Goal: Task Accomplishment & Management: Use online tool/utility

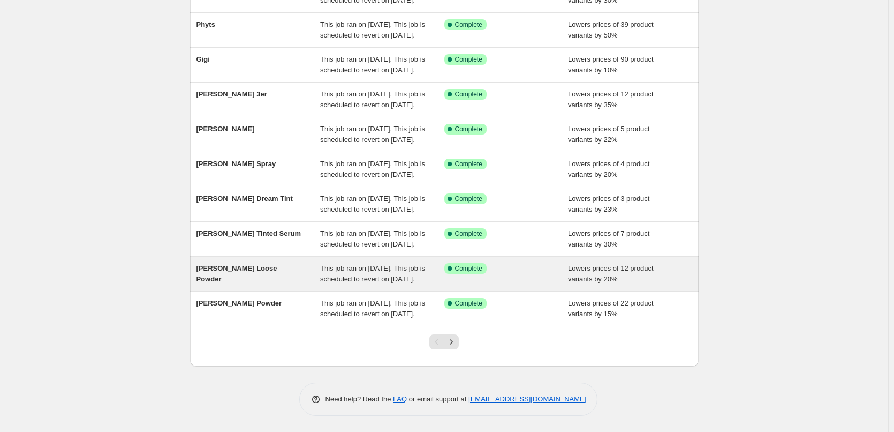
scroll to position [227, 0]
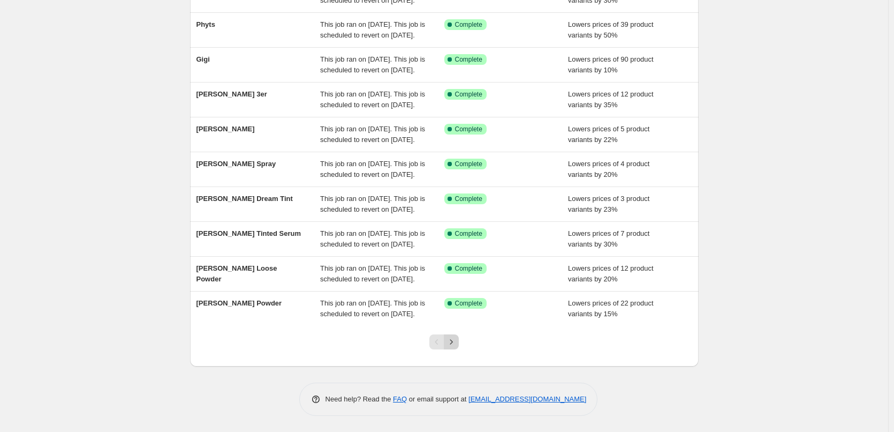
click at [454, 339] on icon "Next" at bounding box center [451, 341] width 11 height 11
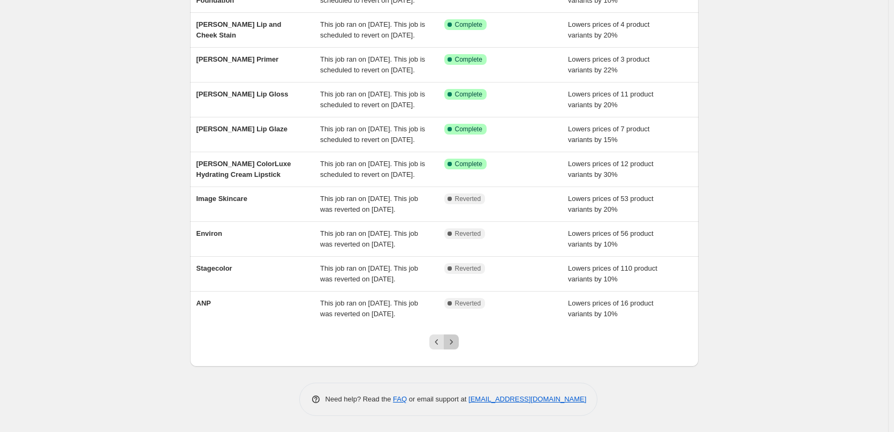
click at [455, 337] on icon "Next" at bounding box center [451, 341] width 11 height 11
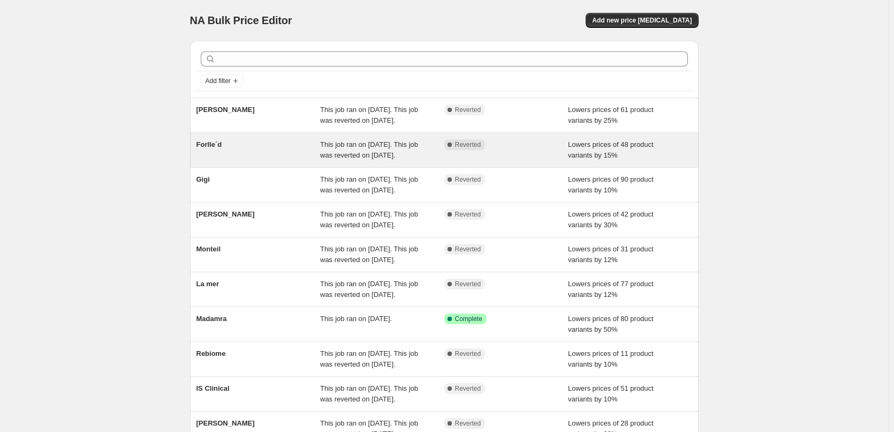
click at [227, 161] on div "Forlle´d" at bounding box center [259, 149] width 124 height 21
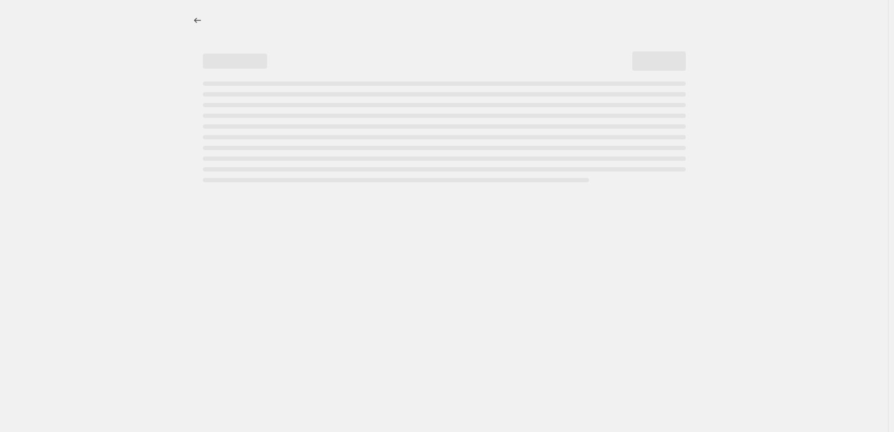
select select "percentage"
select select "remove"
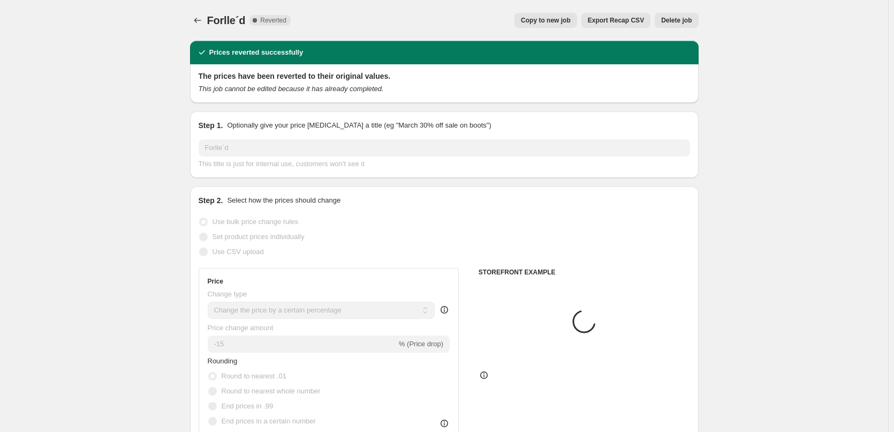
select select "vendor"
click at [539, 15] on button "Copy to new job" at bounding box center [546, 20] width 63 height 15
select select "percentage"
select select "remove"
select select "vendor"
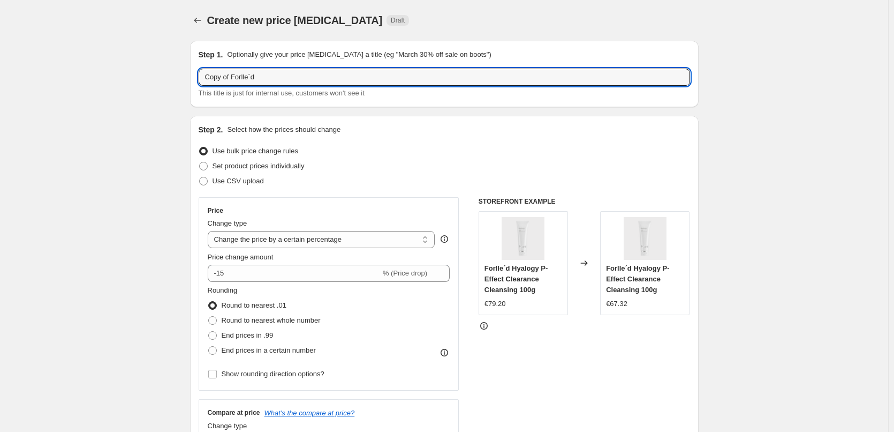
drag, startPoint x: 234, startPoint y: 77, endPoint x: 54, endPoint y: 63, distance: 180.9
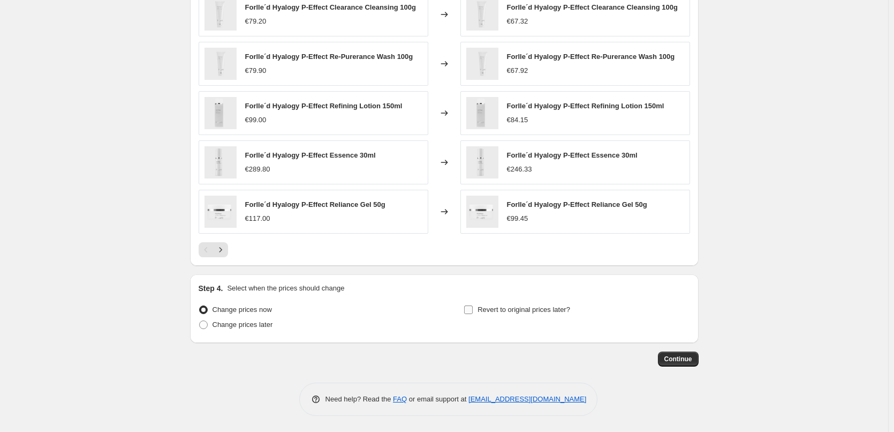
type input "Forlle´d"
click at [506, 314] on span "Revert to original prices later?" at bounding box center [524, 309] width 93 height 11
click at [473, 314] on input "Revert to original prices later?" at bounding box center [468, 309] width 9 height 9
checkbox input "true"
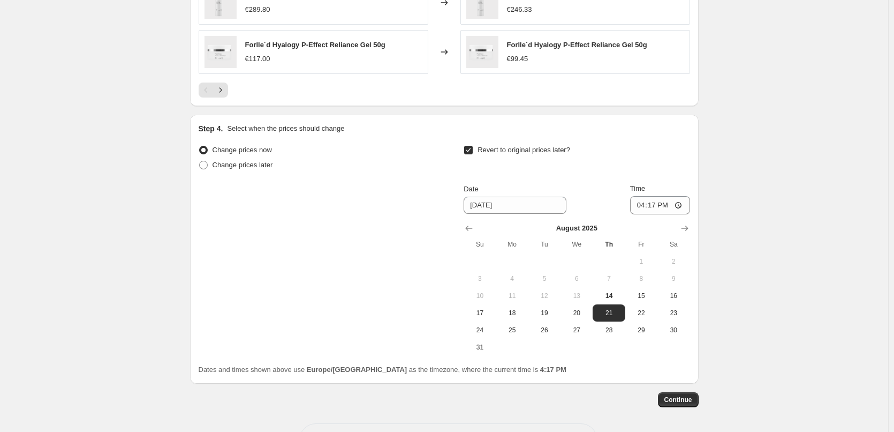
scroll to position [960, 0]
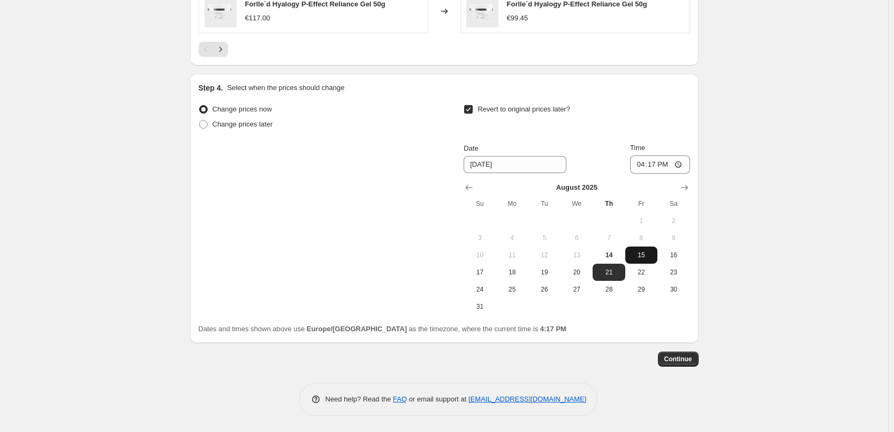
click at [638, 255] on span "15" at bounding box center [642, 255] width 24 height 9
type input "8/15/2025"
click at [643, 166] on input "16:17" at bounding box center [660, 164] width 60 height 18
type input "03:00"
click at [696, 352] on button "Continue" at bounding box center [678, 358] width 41 height 15
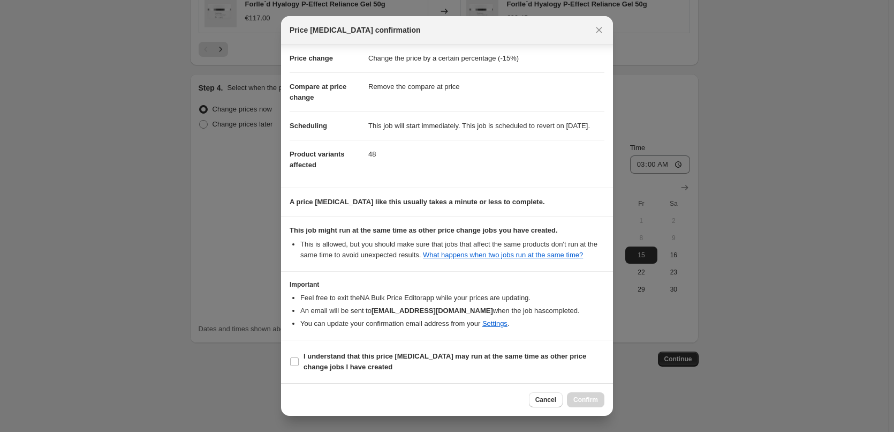
scroll to position [30, 0]
click at [350, 359] on b "I understand that this price change job may run at the same time as other price…" at bounding box center [445, 361] width 283 height 19
click at [299, 359] on input "I understand that this price change job may run at the same time as other price…" at bounding box center [294, 361] width 9 height 9
checkbox input "true"
click at [594, 396] on span "Confirm" at bounding box center [585, 399] width 25 height 9
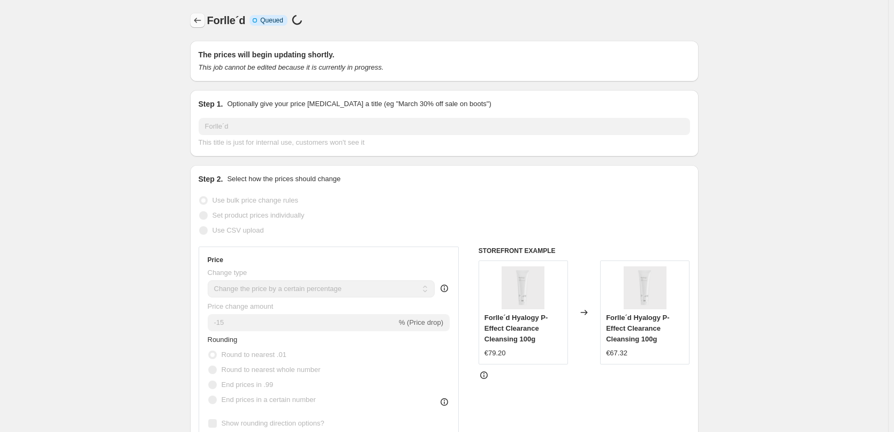
click at [201, 17] on icon "Price change jobs" at bounding box center [197, 20] width 11 height 11
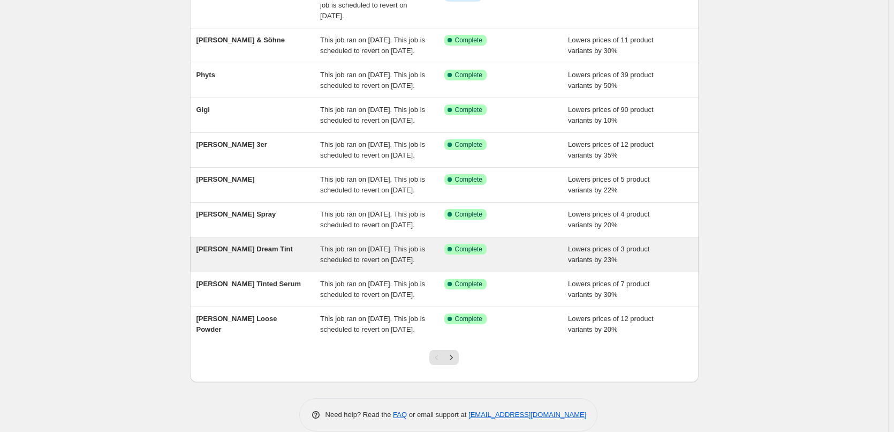
scroll to position [227, 0]
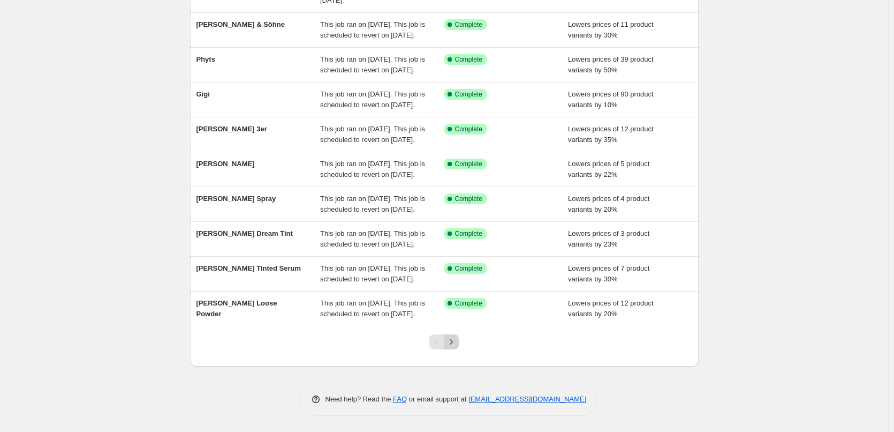
click at [448, 343] on button "Next" at bounding box center [451, 341] width 15 height 15
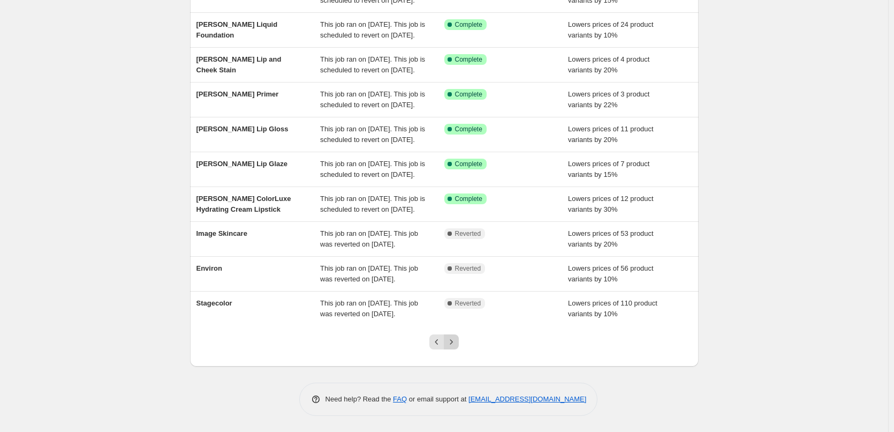
click at [452, 339] on icon "Next" at bounding box center [451, 341] width 11 height 11
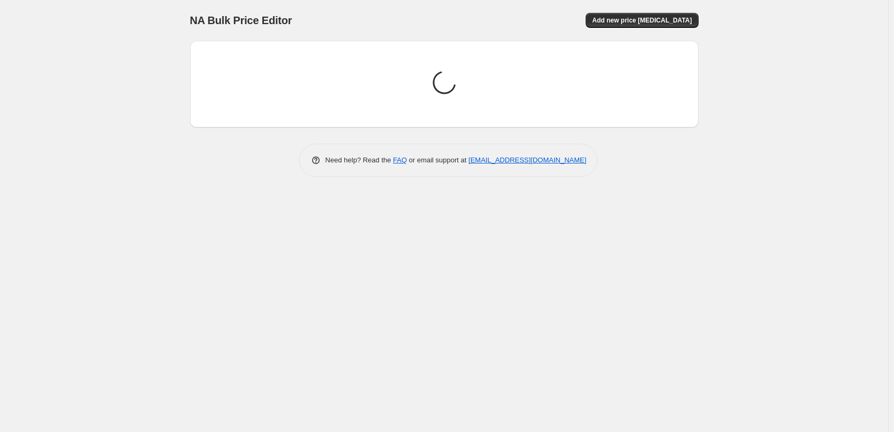
scroll to position [0, 0]
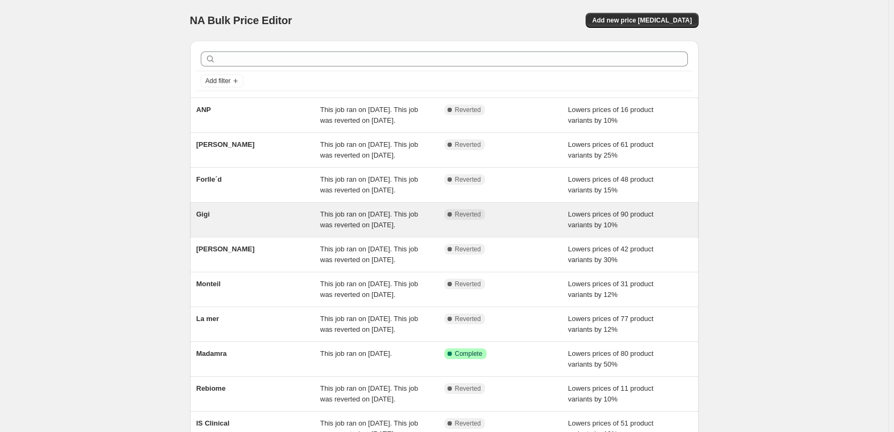
click at [235, 230] on div "Gigi" at bounding box center [259, 219] width 124 height 21
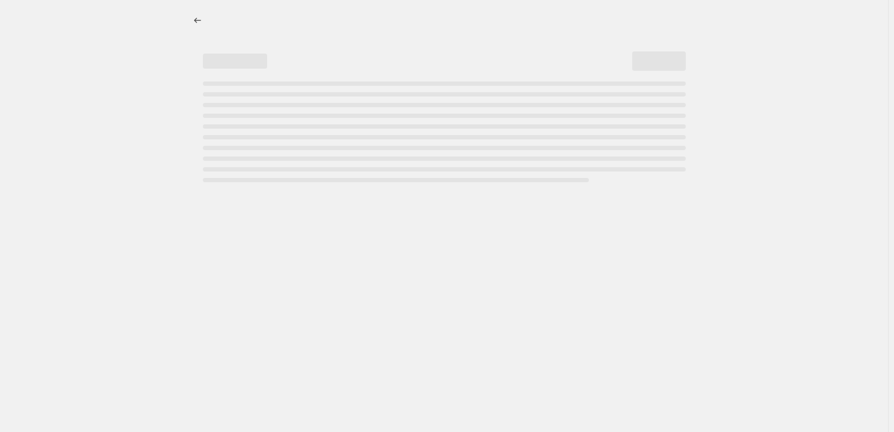
select select "percentage"
select select "vendor"
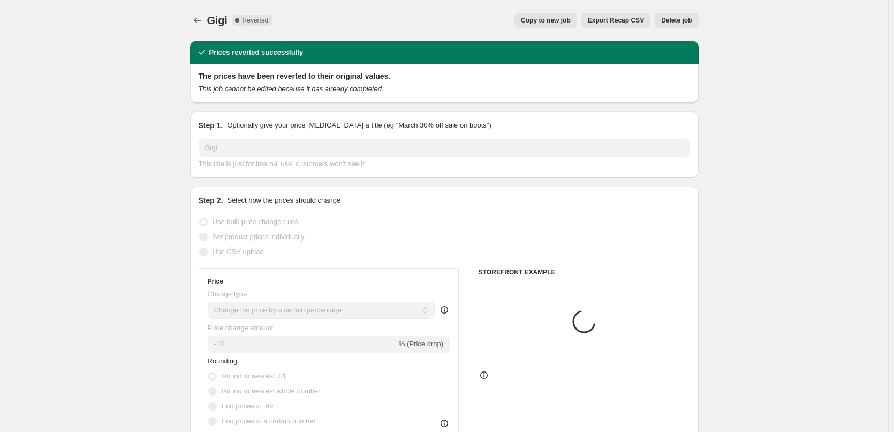
click at [675, 22] on span "Delete job" at bounding box center [676, 20] width 31 height 9
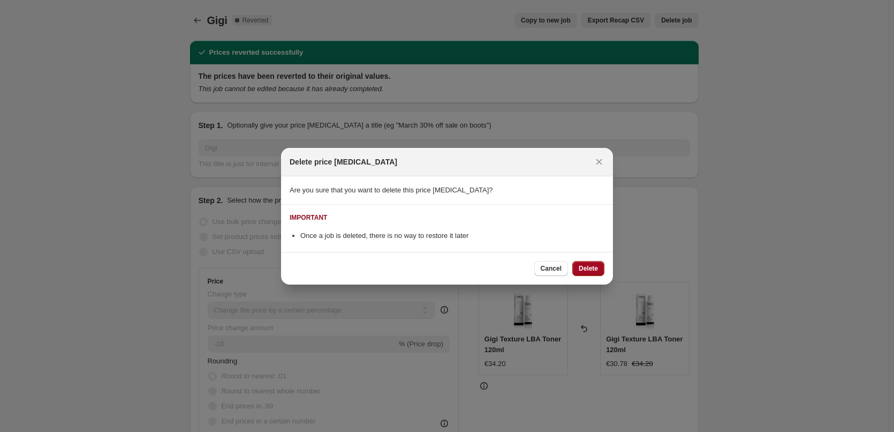
click at [596, 263] on button "Delete" at bounding box center [588, 268] width 32 height 15
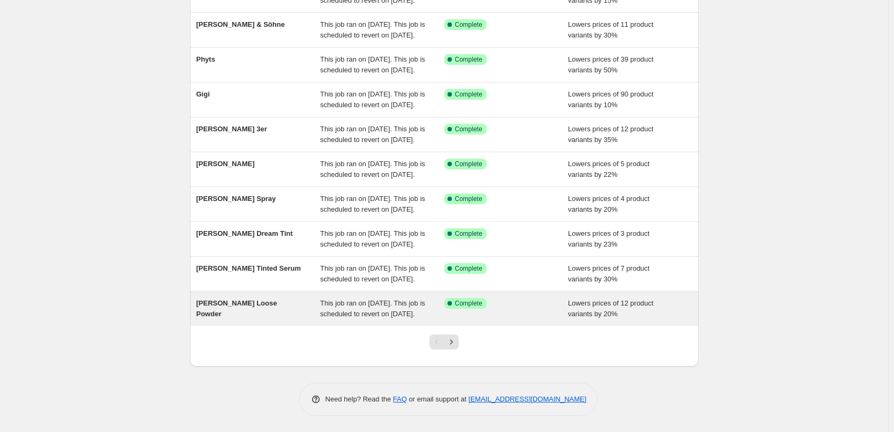
scroll to position [227, 0]
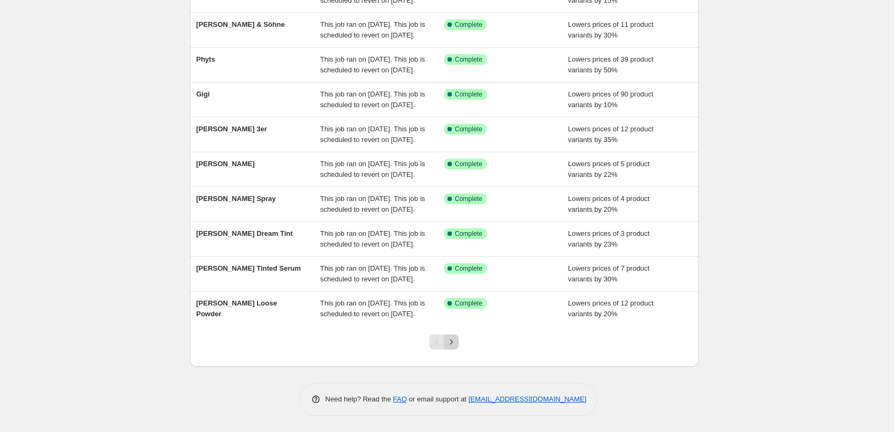
click at [457, 337] on icon "Next" at bounding box center [451, 341] width 11 height 11
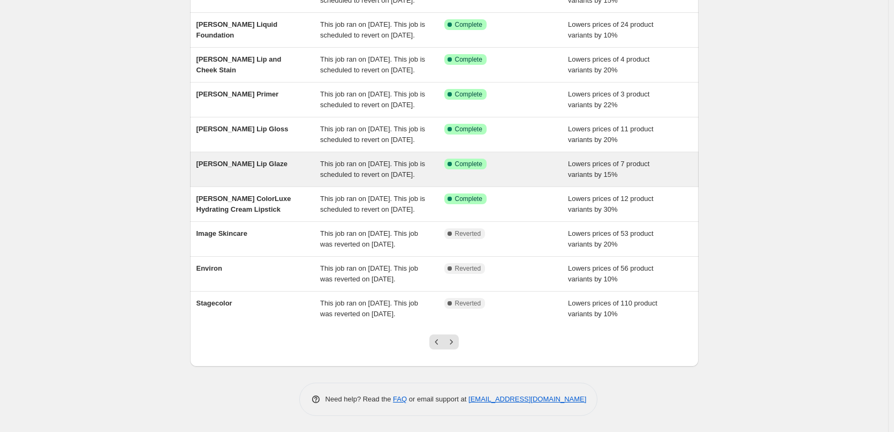
click at [456, 347] on button "Next" at bounding box center [451, 341] width 15 height 15
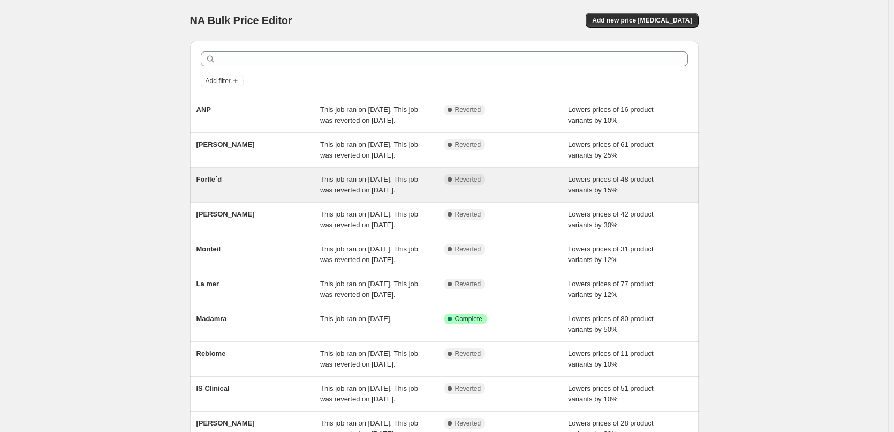
click at [240, 195] on div "Forlle´d" at bounding box center [259, 184] width 124 height 21
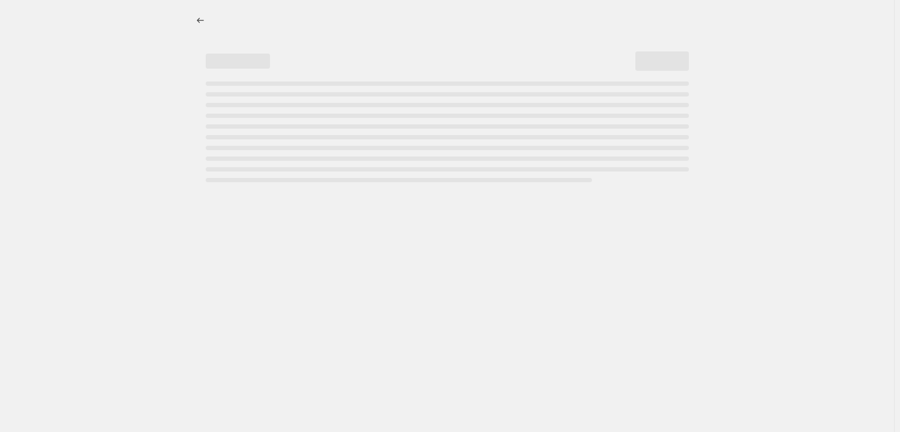
select select "percentage"
select select "remove"
select select "vendor"
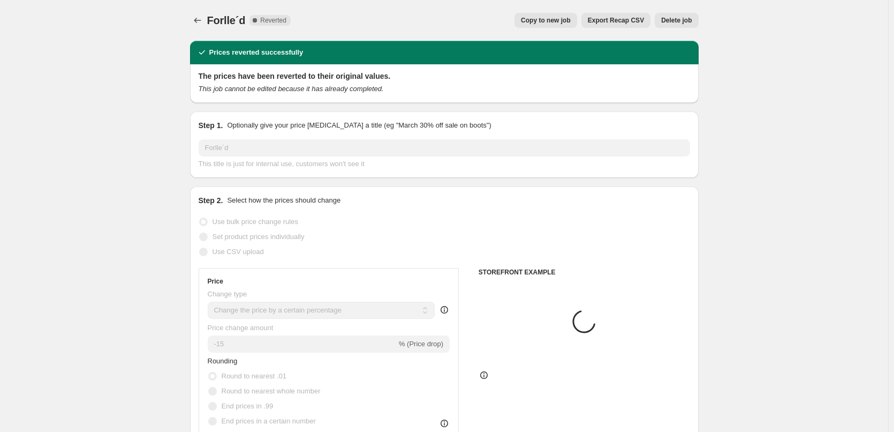
click at [675, 19] on span "Delete job" at bounding box center [676, 20] width 31 height 9
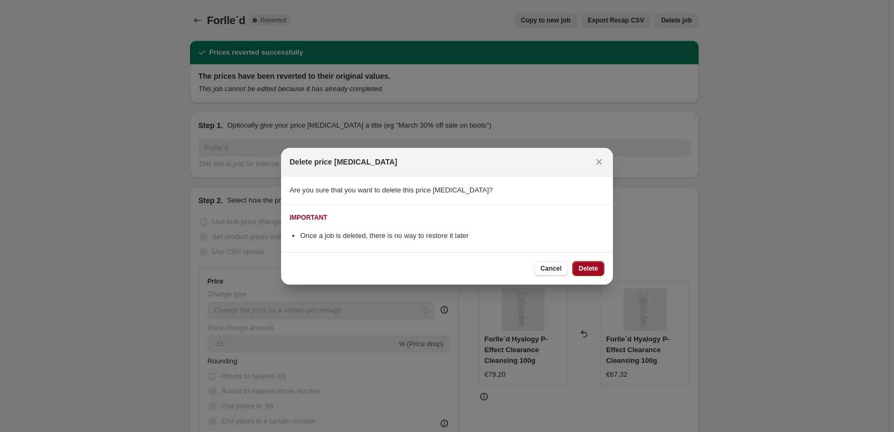
click at [587, 262] on button "Delete" at bounding box center [588, 268] width 32 height 15
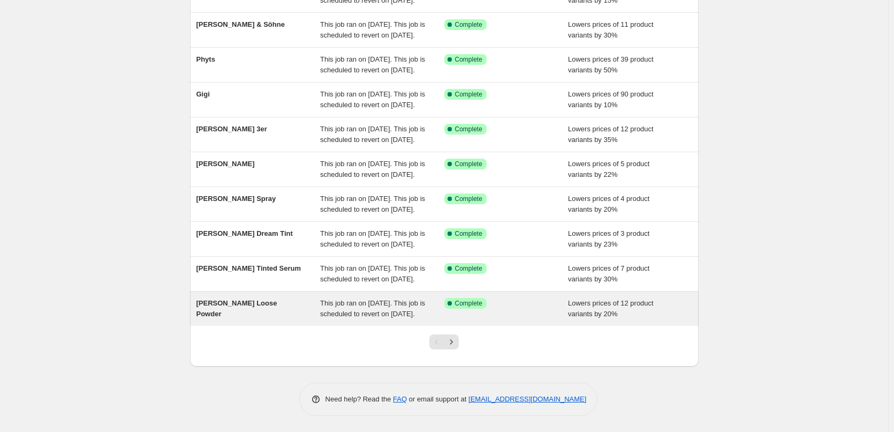
scroll to position [227, 0]
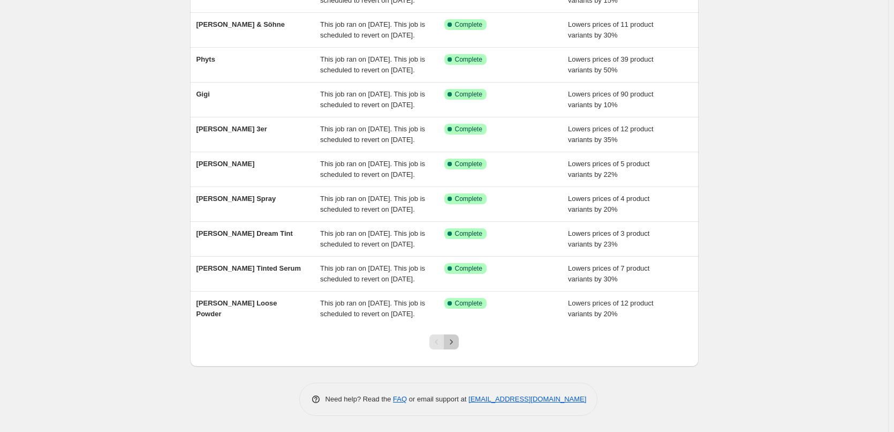
click at [455, 348] on button "Next" at bounding box center [451, 341] width 15 height 15
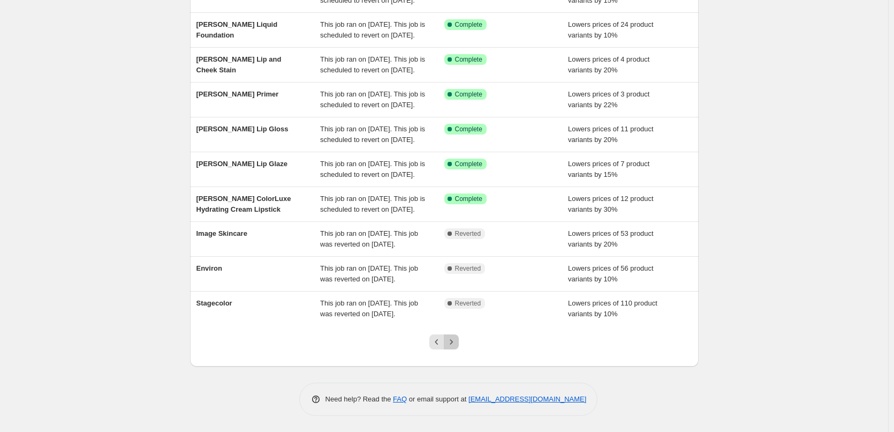
click at [455, 348] on button "Next" at bounding box center [451, 341] width 15 height 15
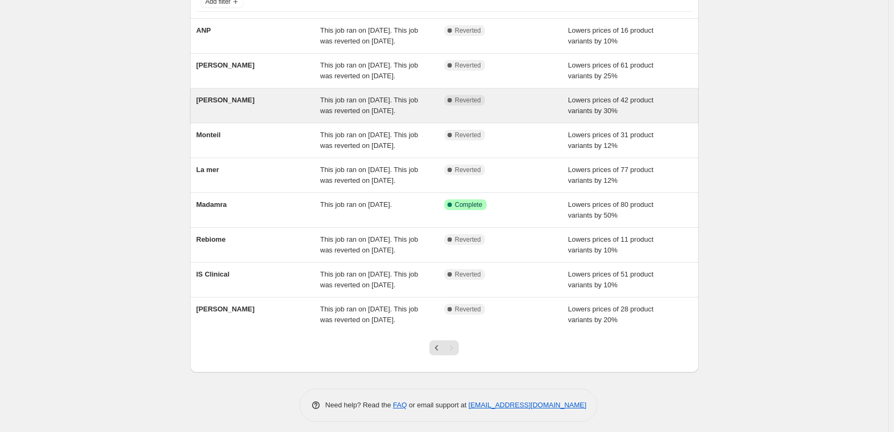
scroll to position [139, 0]
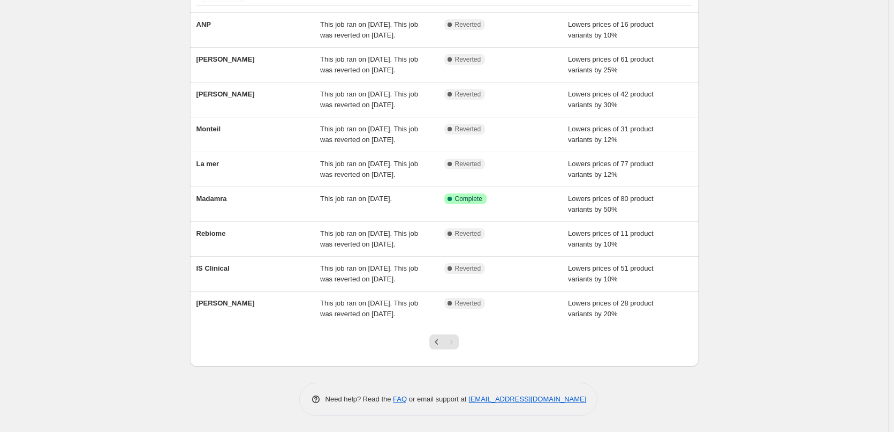
click at [439, 331] on div at bounding box center [443, 346] width 43 height 41
click at [440, 338] on icon "Previous" at bounding box center [437, 341] width 11 height 11
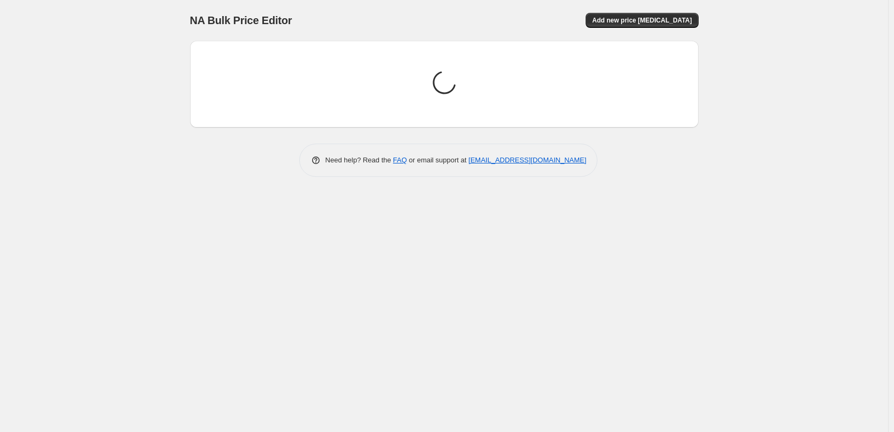
scroll to position [0, 0]
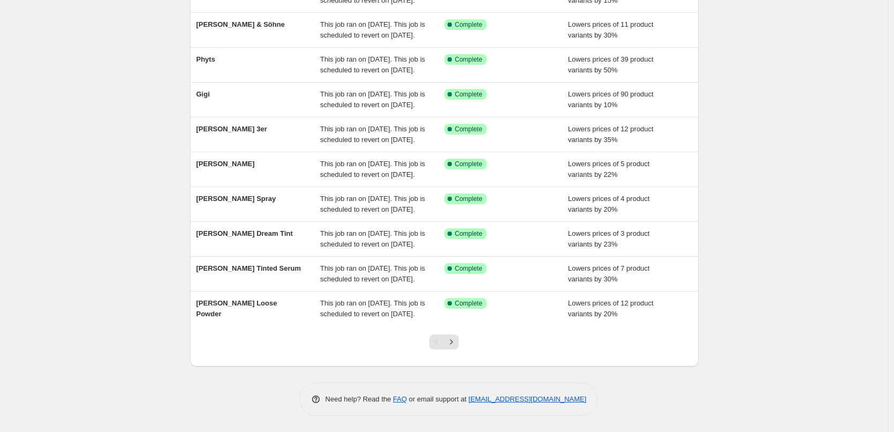
scroll to position [227, 0]
click at [456, 346] on icon "Next" at bounding box center [451, 341] width 11 height 11
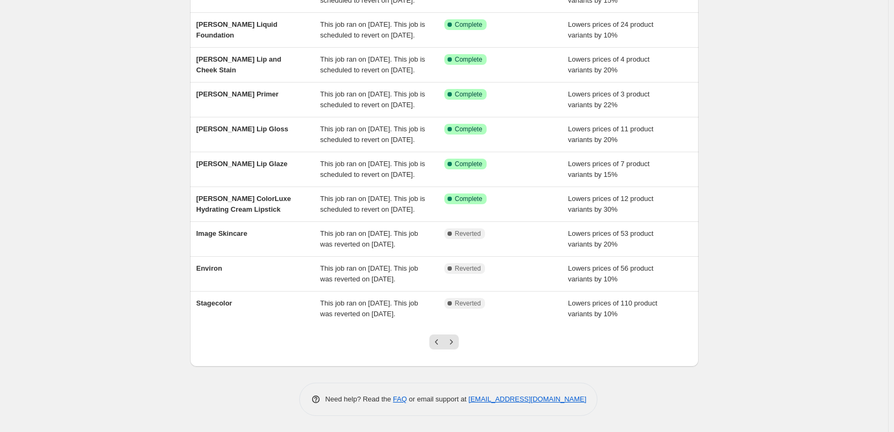
scroll to position [214, 0]
click at [453, 346] on div at bounding box center [443, 346] width 43 height 41
click at [455, 347] on icon "Next" at bounding box center [451, 341] width 11 height 11
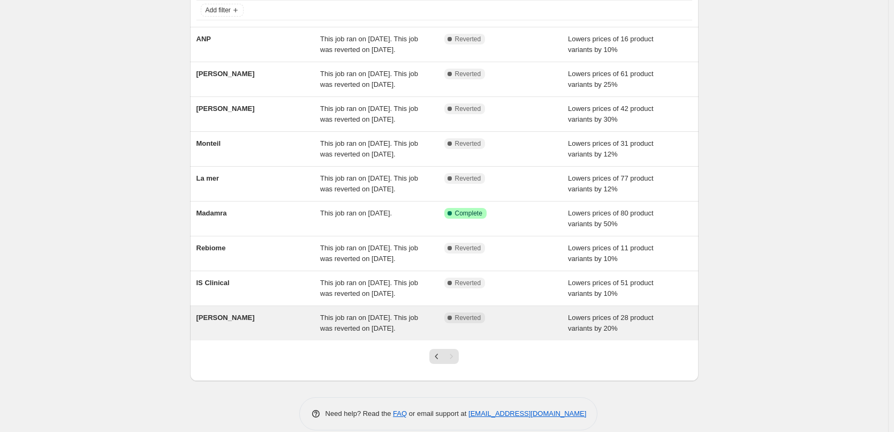
scroll to position [139, 0]
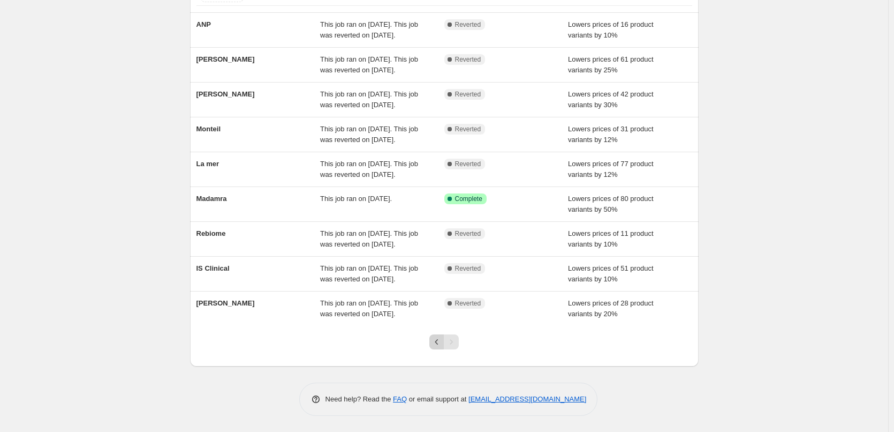
click at [441, 346] on icon "Previous" at bounding box center [437, 341] width 11 height 11
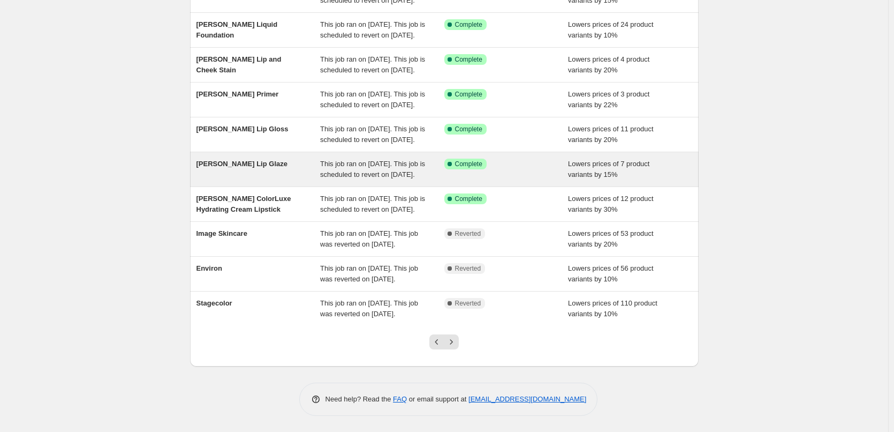
scroll to position [227, 0]
click at [440, 346] on icon "Previous" at bounding box center [437, 341] width 11 height 11
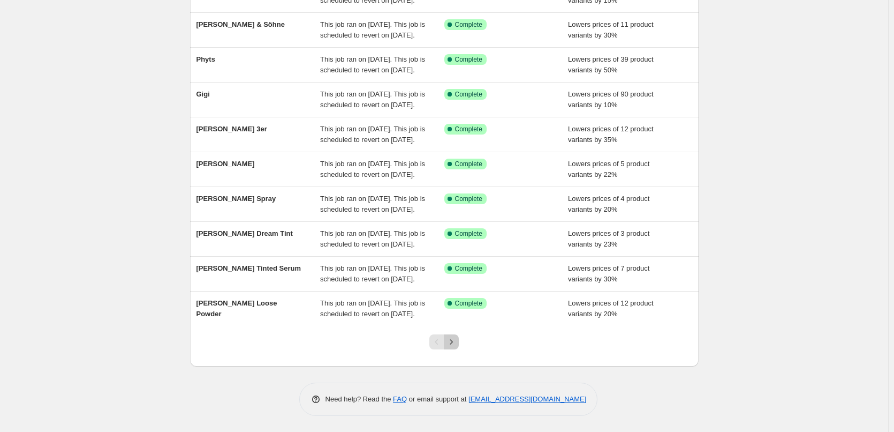
click at [457, 338] on icon "Next" at bounding box center [451, 341] width 11 height 11
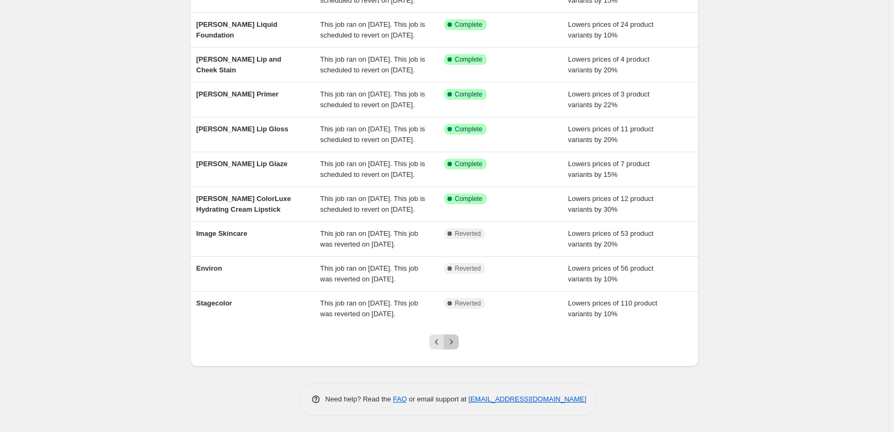
click at [454, 337] on icon "Next" at bounding box center [451, 341] width 11 height 11
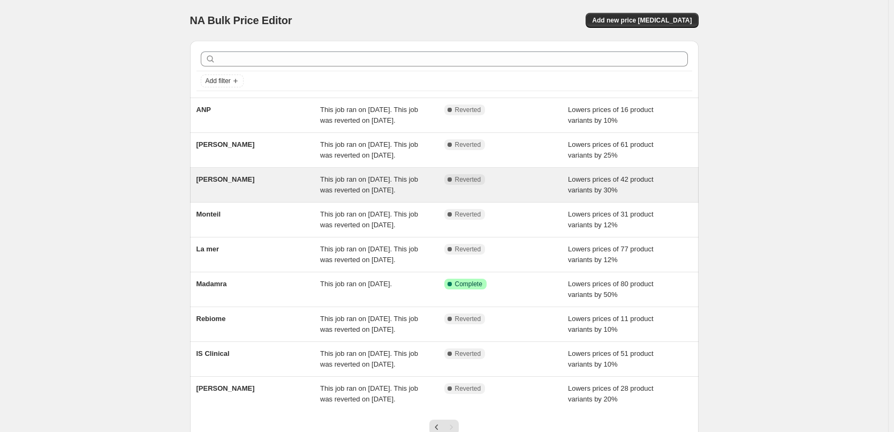
scroll to position [139, 0]
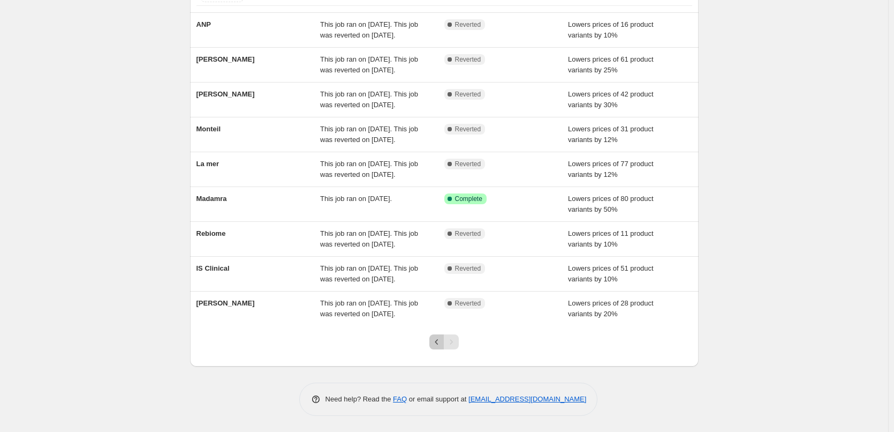
click at [438, 339] on icon "Previous" at bounding box center [437, 341] width 11 height 11
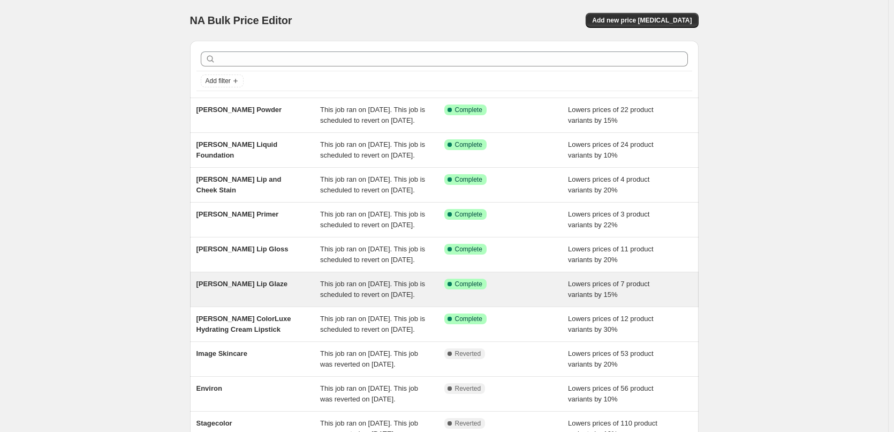
scroll to position [227, 0]
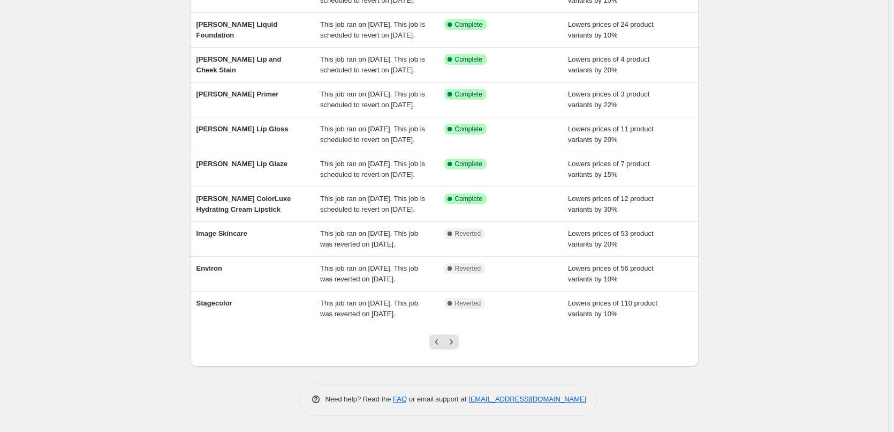
click at [437, 334] on div at bounding box center [443, 346] width 43 height 41
click at [443, 348] on button "Previous" at bounding box center [436, 341] width 15 height 15
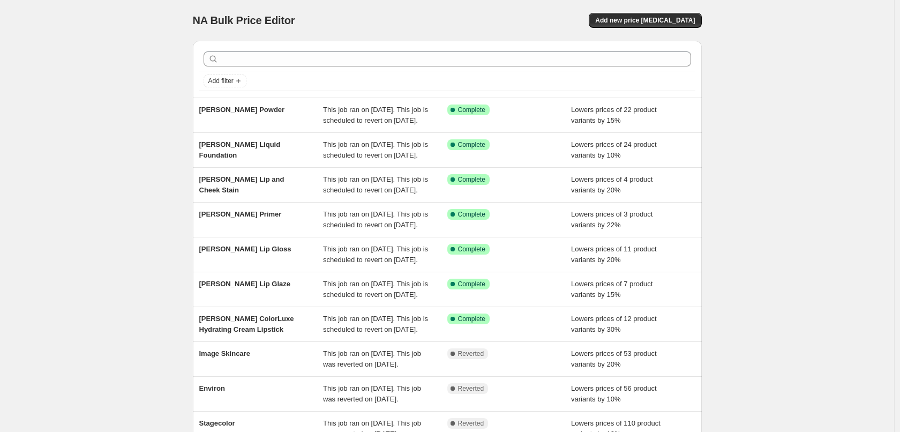
click at [439, 344] on div "NA Bulk Price Editor. This page is ready NA Bulk Price Editor Add new price cha…" at bounding box center [447, 276] width 894 height 552
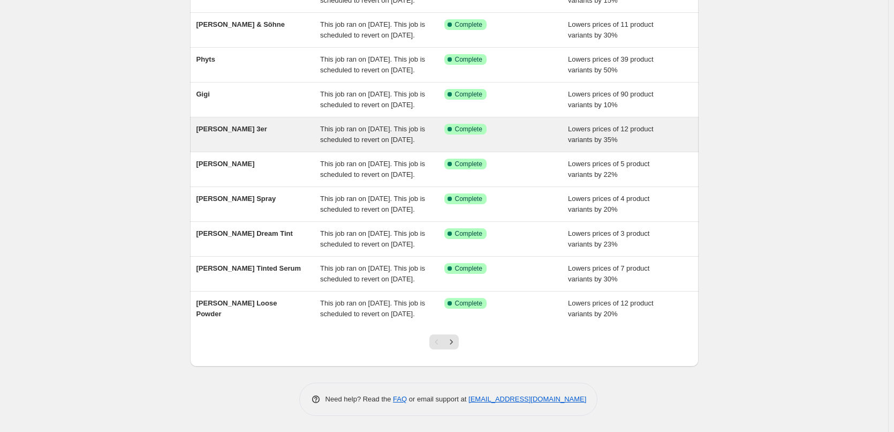
scroll to position [227, 0]
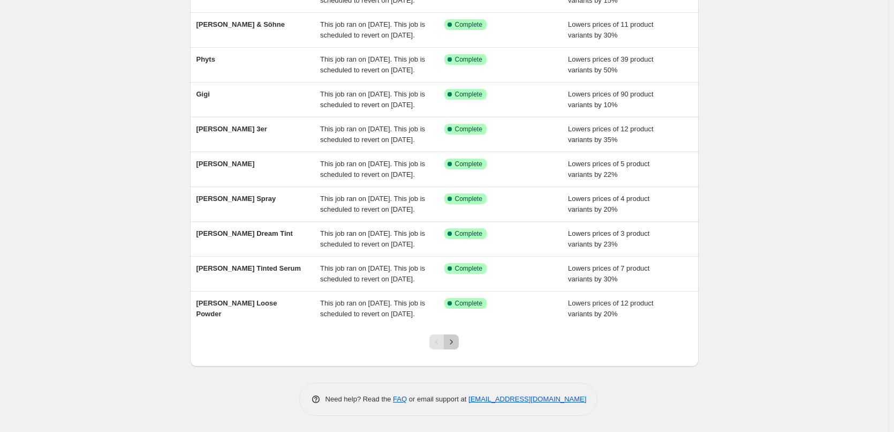
click at [451, 346] on icon "Next" at bounding box center [451, 341] width 11 height 11
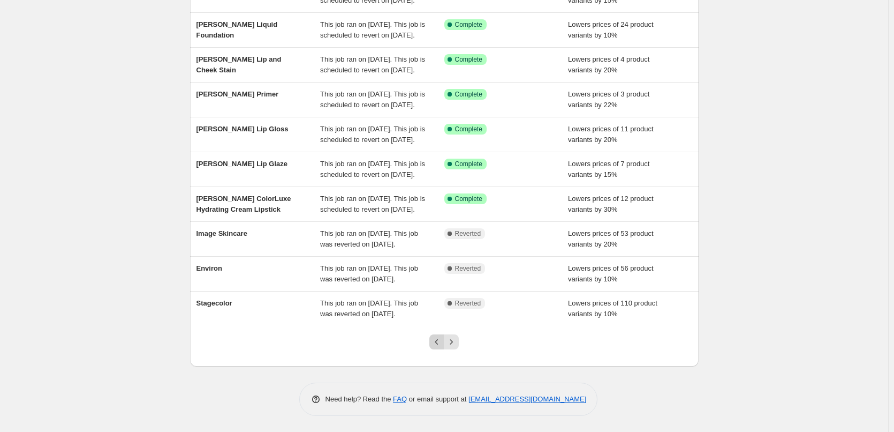
click at [444, 338] on button "Previous" at bounding box center [436, 341] width 15 height 15
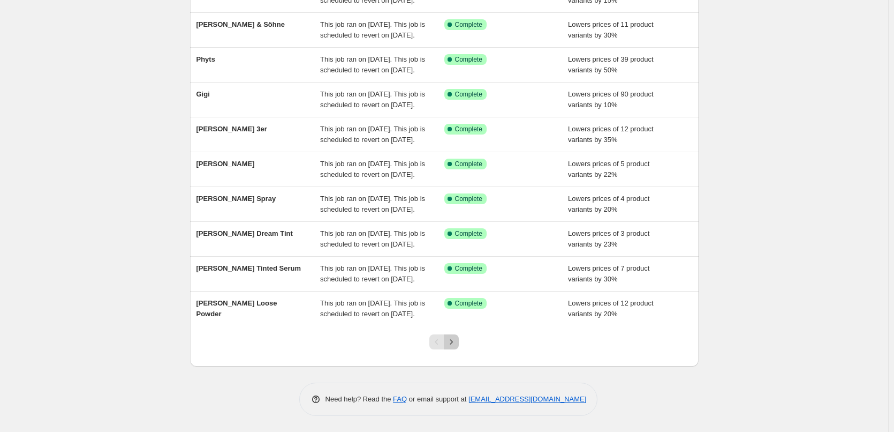
click at [454, 340] on icon "Next" at bounding box center [451, 341] width 11 height 11
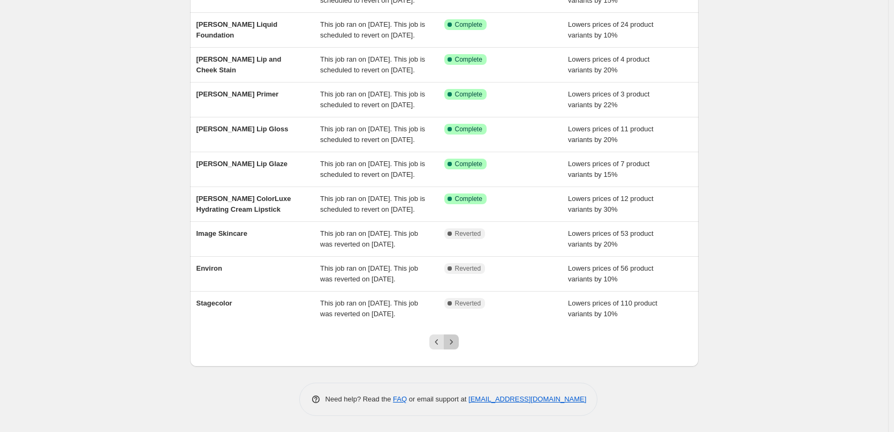
click at [454, 340] on icon "Next" at bounding box center [451, 341] width 11 height 11
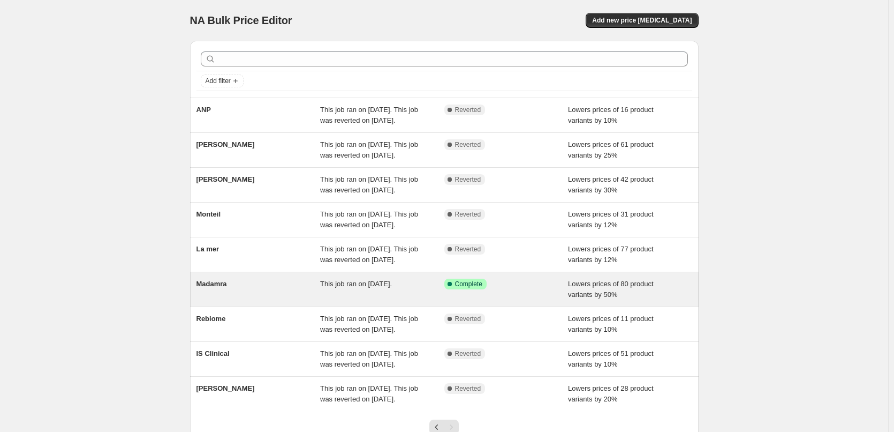
scroll to position [139, 0]
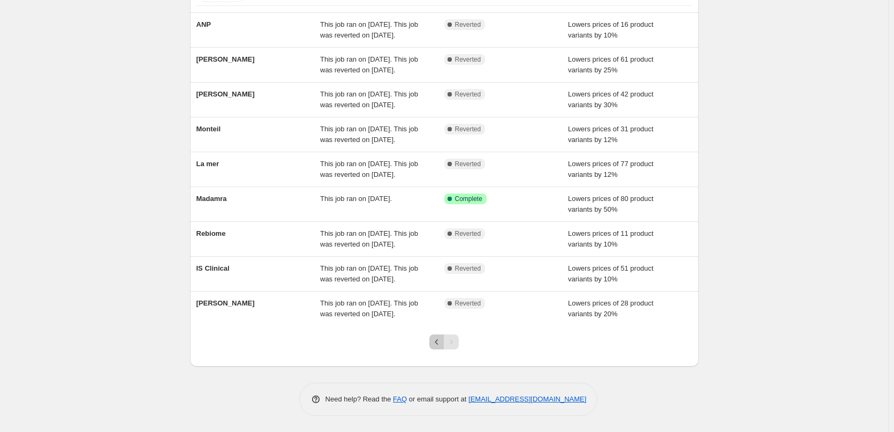
click at [434, 345] on icon "Previous" at bounding box center [437, 341] width 11 height 11
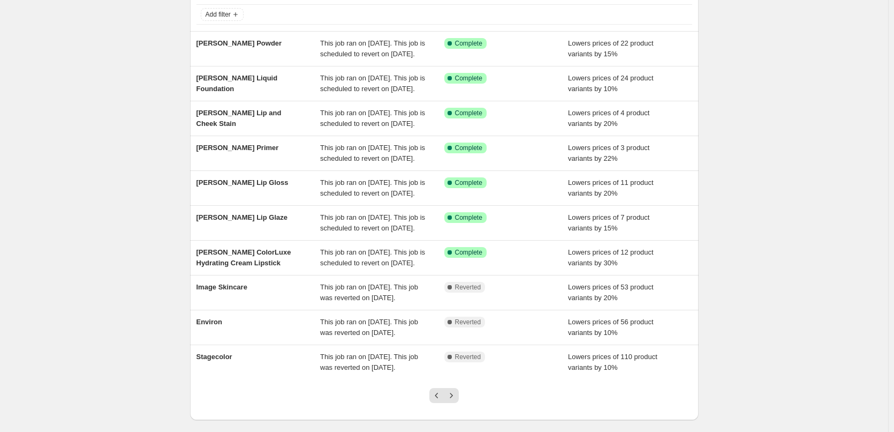
scroll to position [227, 0]
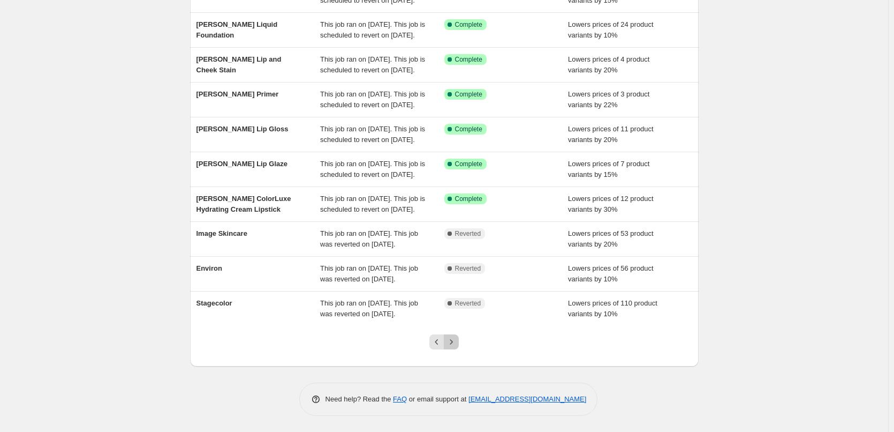
click at [451, 340] on icon "Next" at bounding box center [451, 341] width 11 height 11
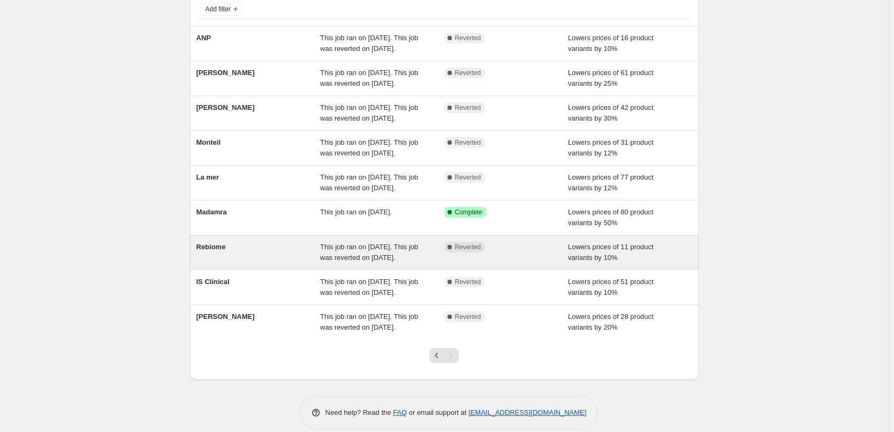
scroll to position [139, 0]
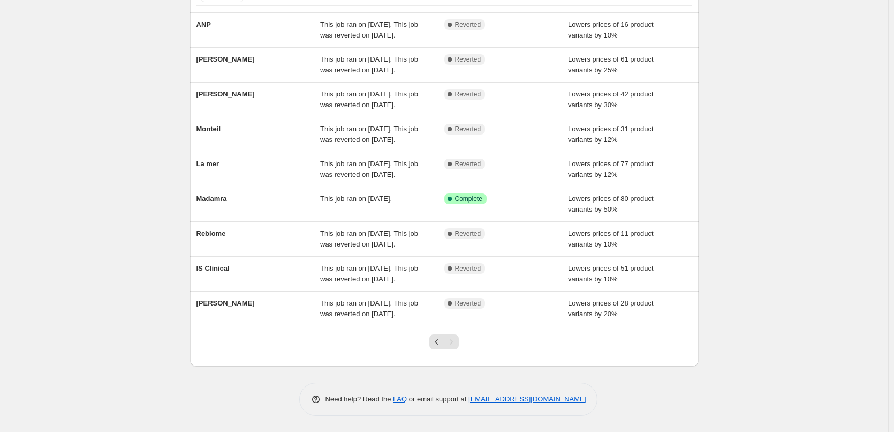
click at [455, 348] on div "Pagination" at bounding box center [451, 341] width 15 height 15
click at [441, 345] on icon "Previous" at bounding box center [437, 341] width 11 height 11
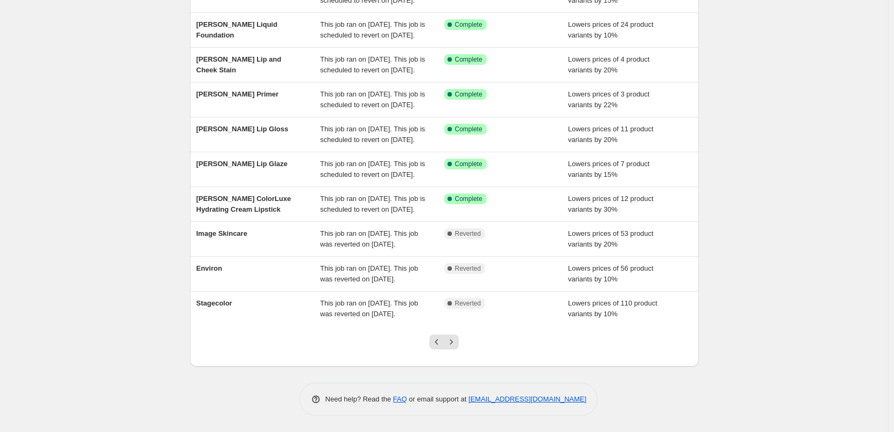
scroll to position [227, 0]
click at [441, 345] on icon "Previous" at bounding box center [437, 341] width 11 height 11
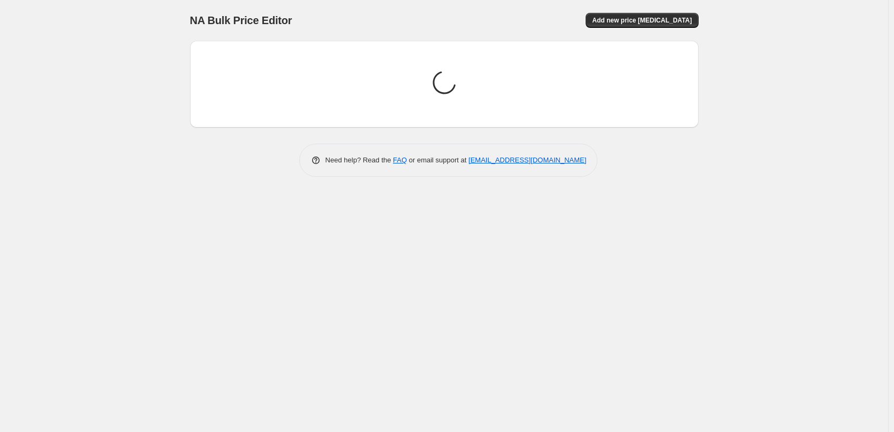
scroll to position [0, 0]
